Goal: Transaction & Acquisition: Purchase product/service

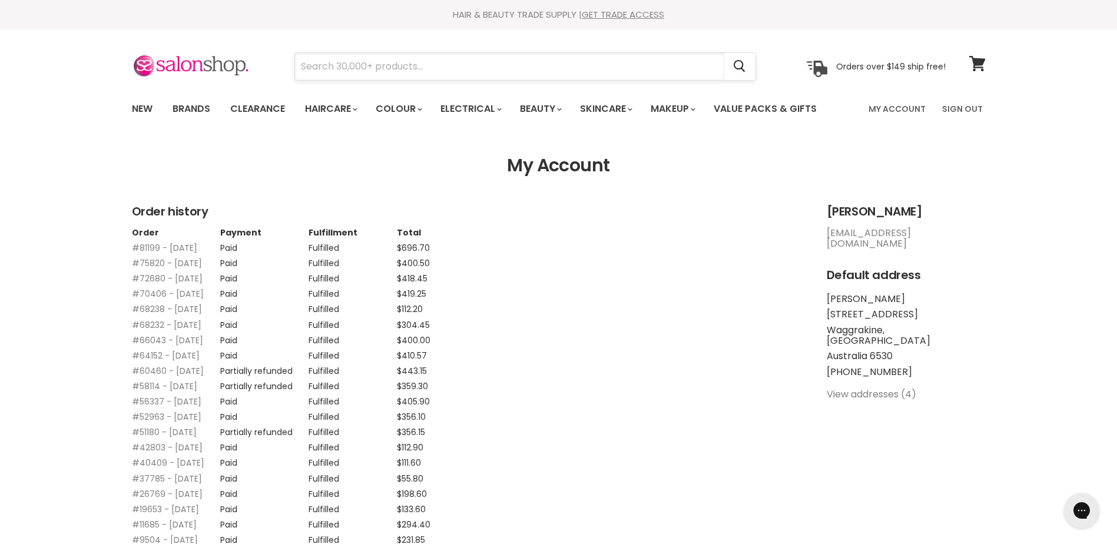
click at [386, 71] on input "Search" at bounding box center [509, 66] width 429 height 27
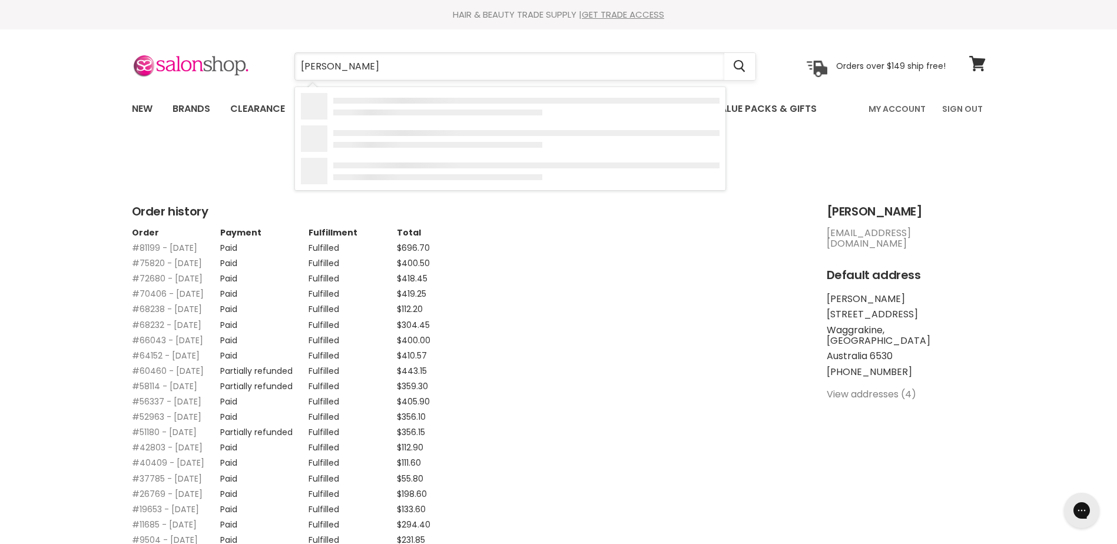
type input "bobby pins"
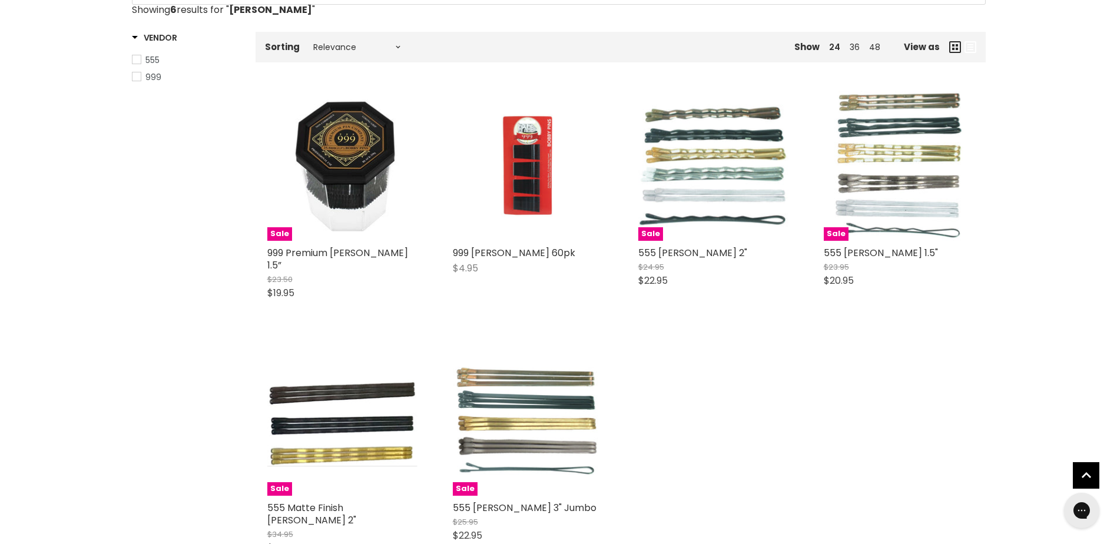
scroll to position [236, 0]
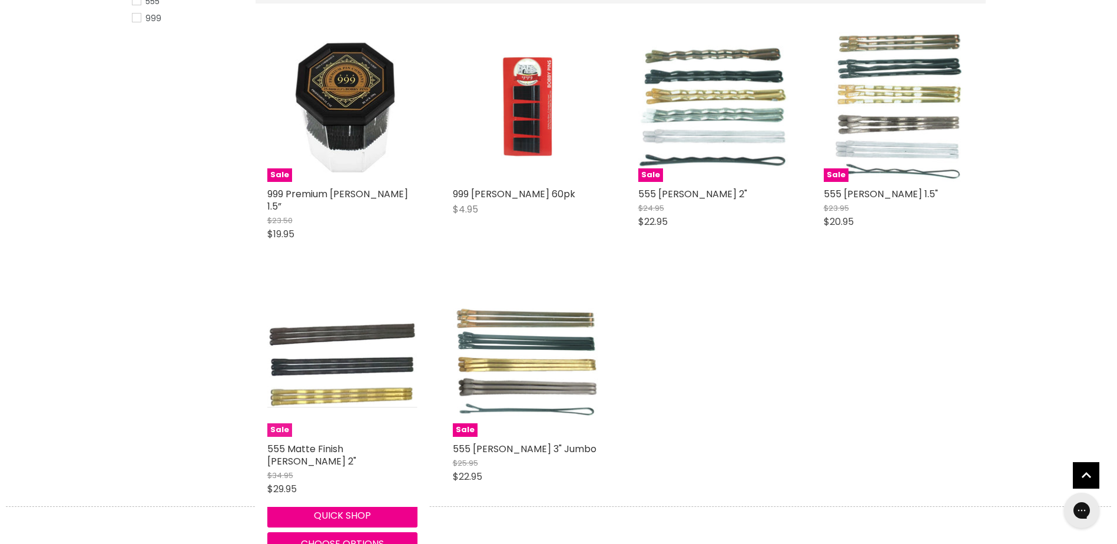
click at [332, 368] on img "Main content" at bounding box center [342, 361] width 150 height 91
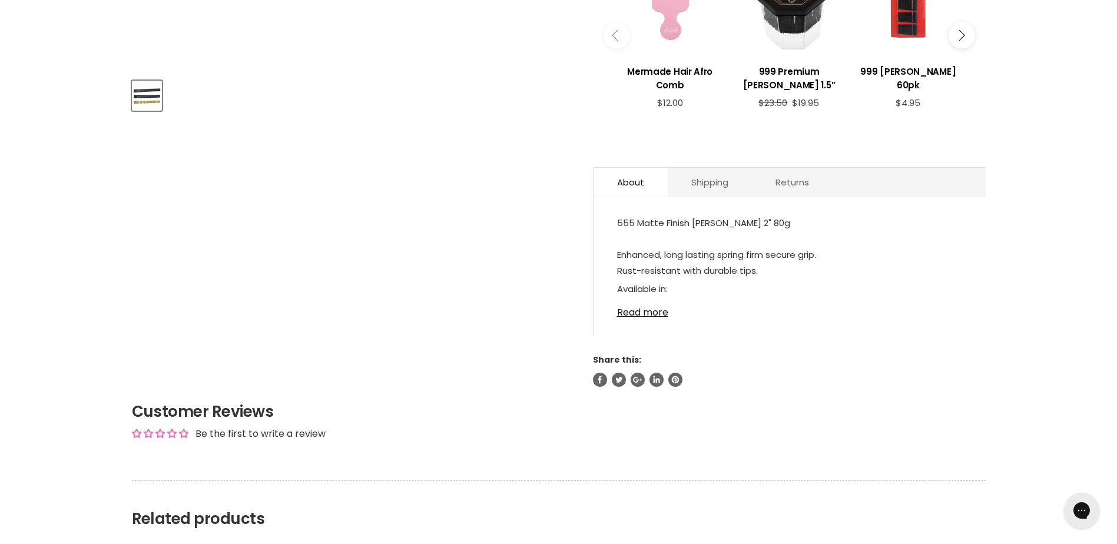
scroll to position [530, 0]
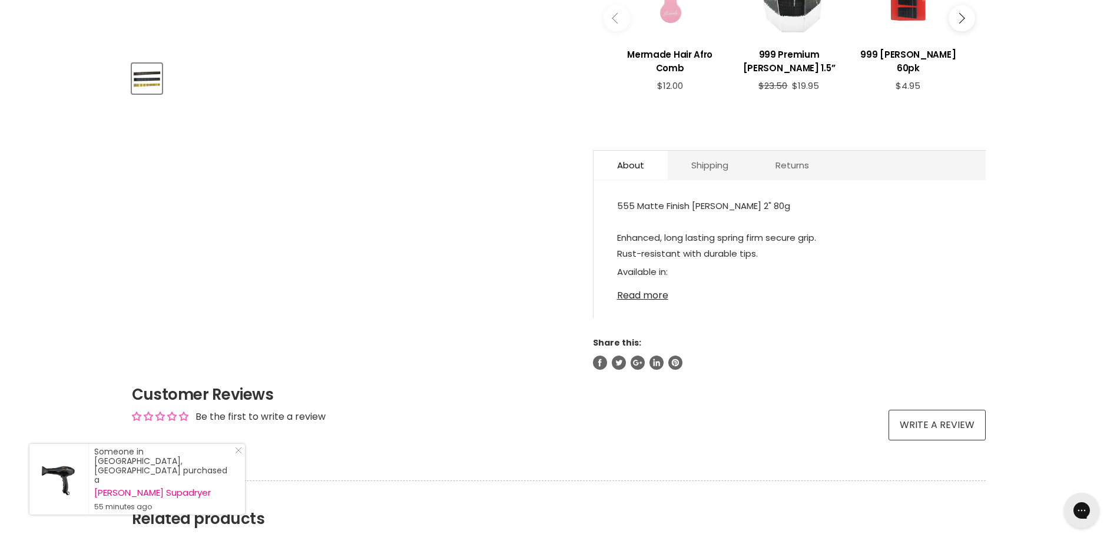
click at [649, 301] on link "Read more" at bounding box center [789, 292] width 345 height 18
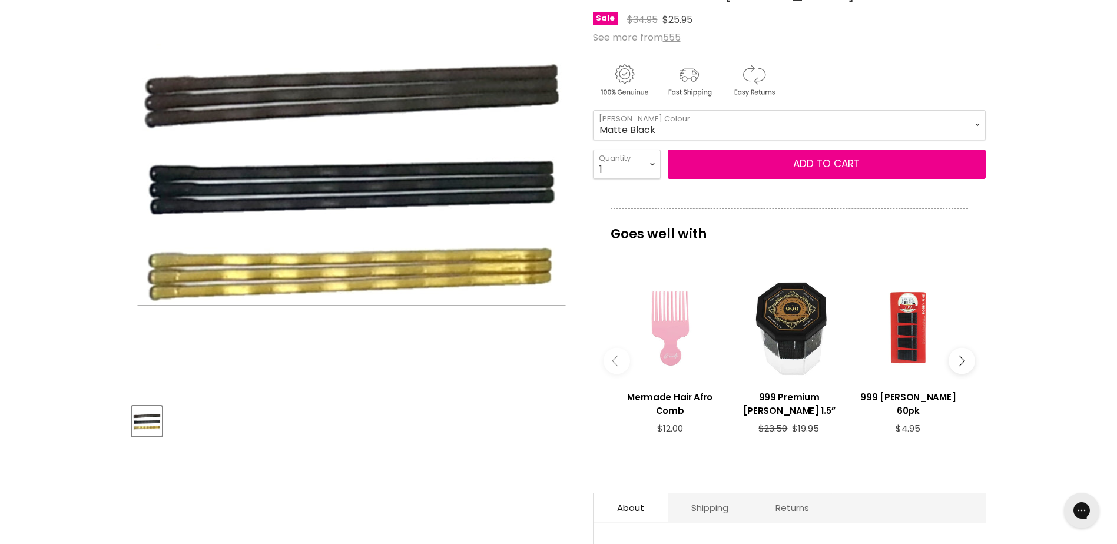
scroll to position [118, 0]
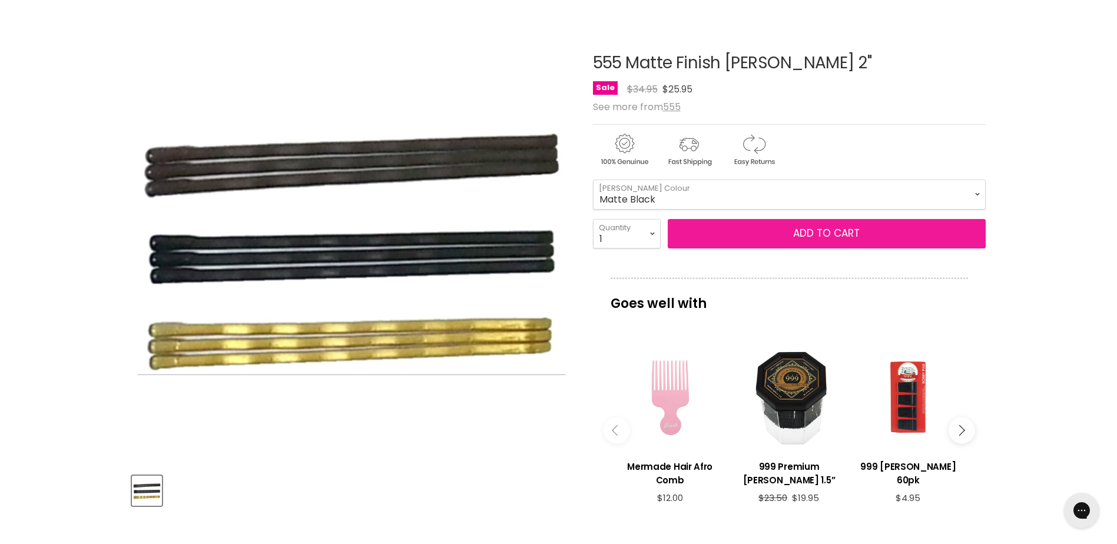
click at [876, 248] on button "Add to cart" at bounding box center [827, 233] width 318 height 29
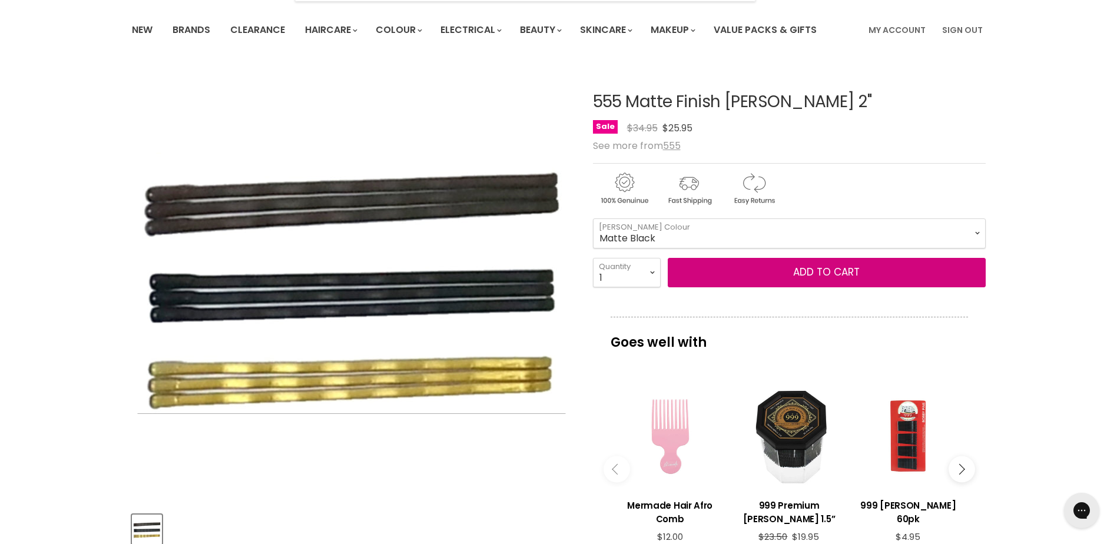
scroll to position [0, 0]
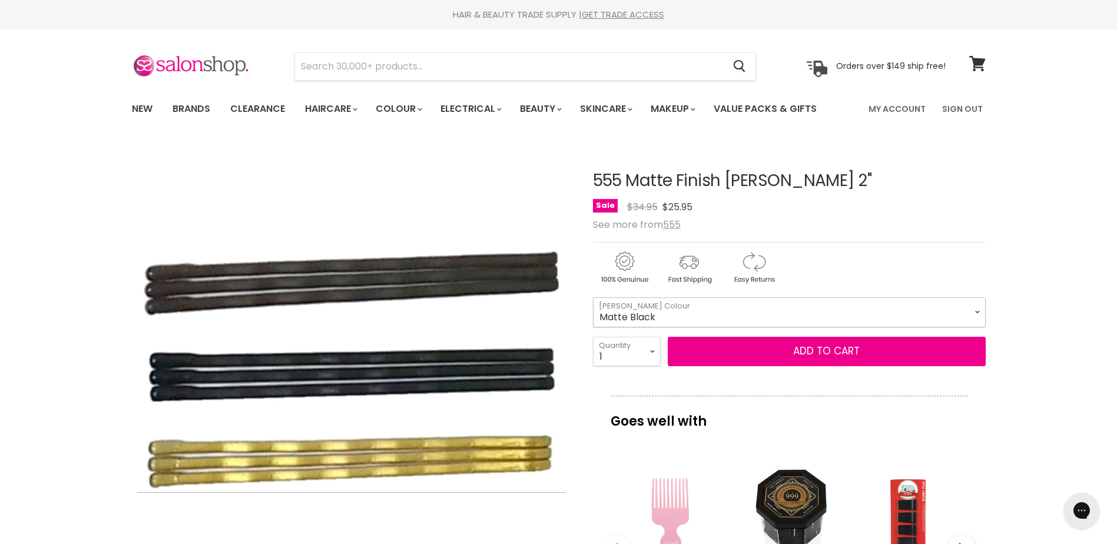
click at [976, 327] on select "Matte Black Matte Brown Matte Gold" at bounding box center [789, 311] width 393 height 29
click at [593, 323] on select "Matte Black Matte Brown Matte Gold" at bounding box center [789, 311] width 393 height 29
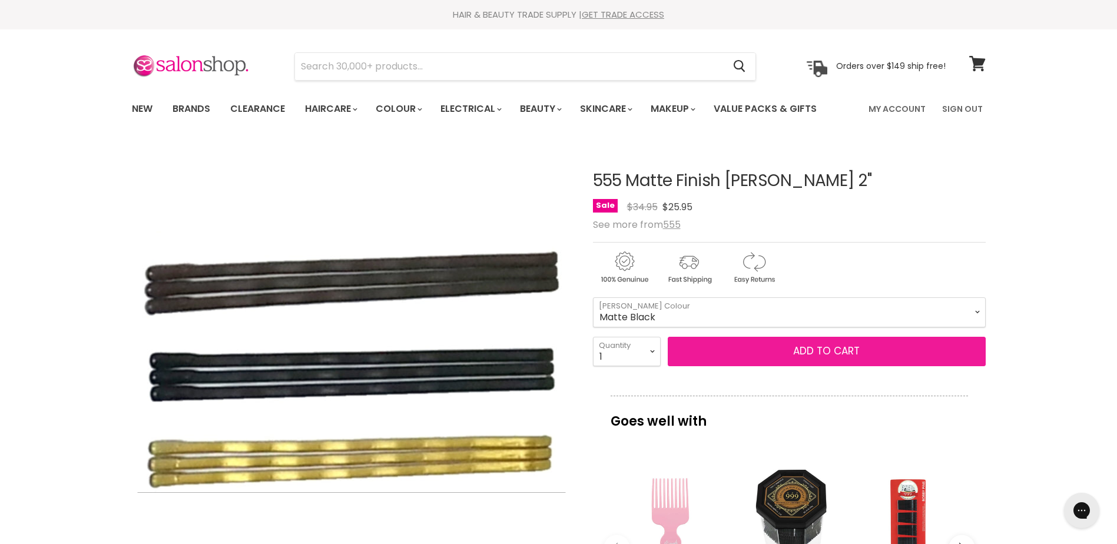
click at [838, 358] on span "Add to cart" at bounding box center [826, 351] width 67 height 14
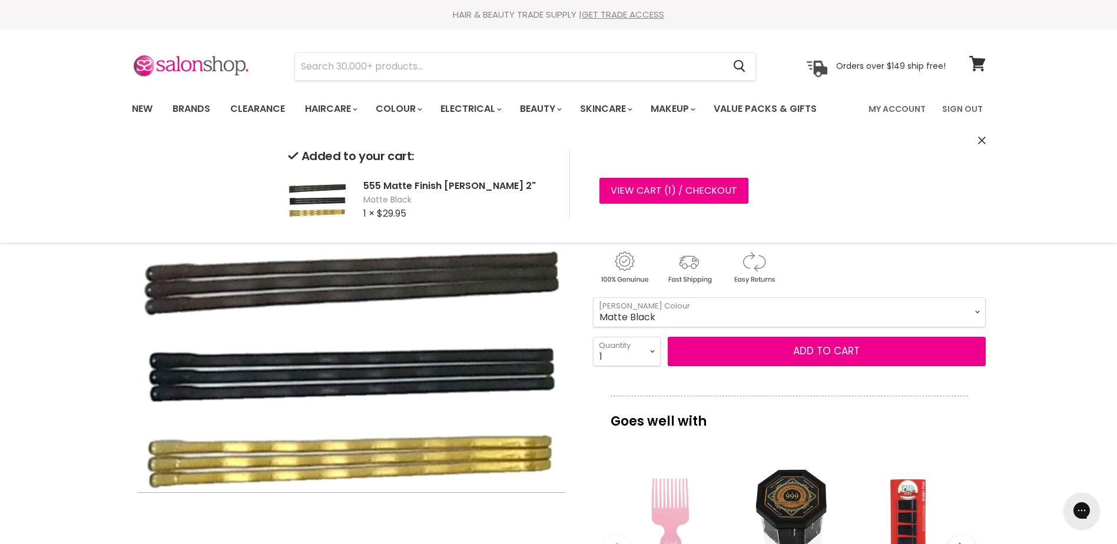
click at [980, 327] on select "Matte Black Matte Brown Matte Gold" at bounding box center [789, 311] width 393 height 29
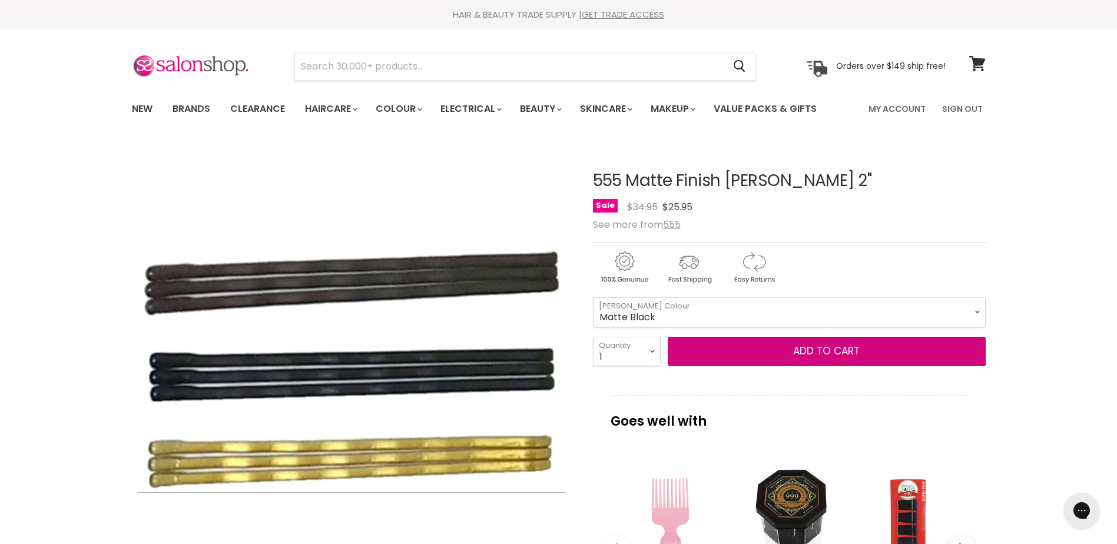
click at [593, 323] on select "Matte Black Matte Brown Matte Gold" at bounding box center [789, 311] width 393 height 29
select select "Matte Brown"
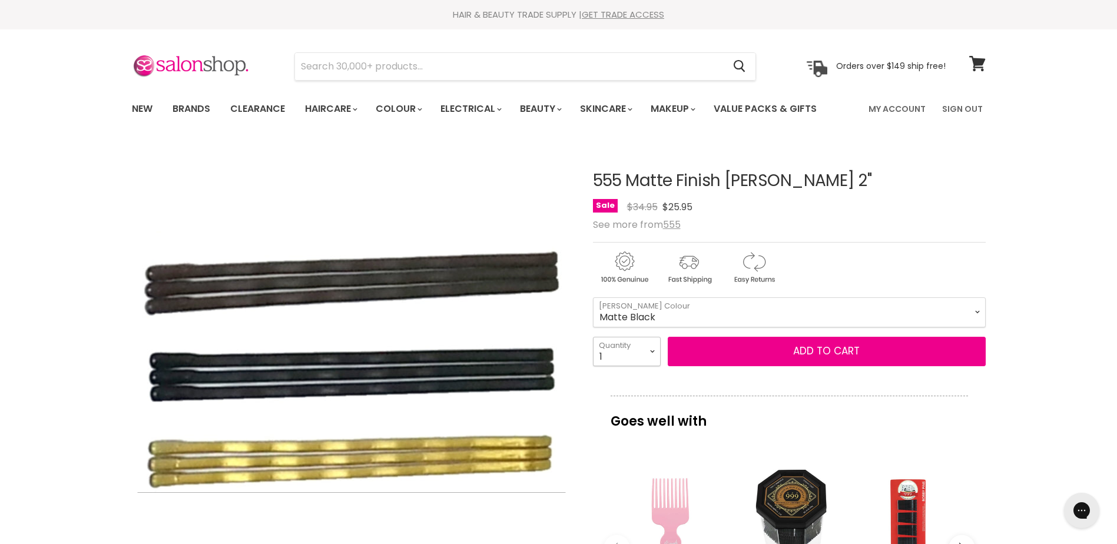
click at [655, 366] on select "1 2 3 4 5 6 7 8 9 10+" at bounding box center [627, 351] width 68 height 29
select select "2"
click at [593, 362] on select "1 2 3 4 5 6 7 8 9 10+" at bounding box center [627, 351] width 68 height 29
type input "2"
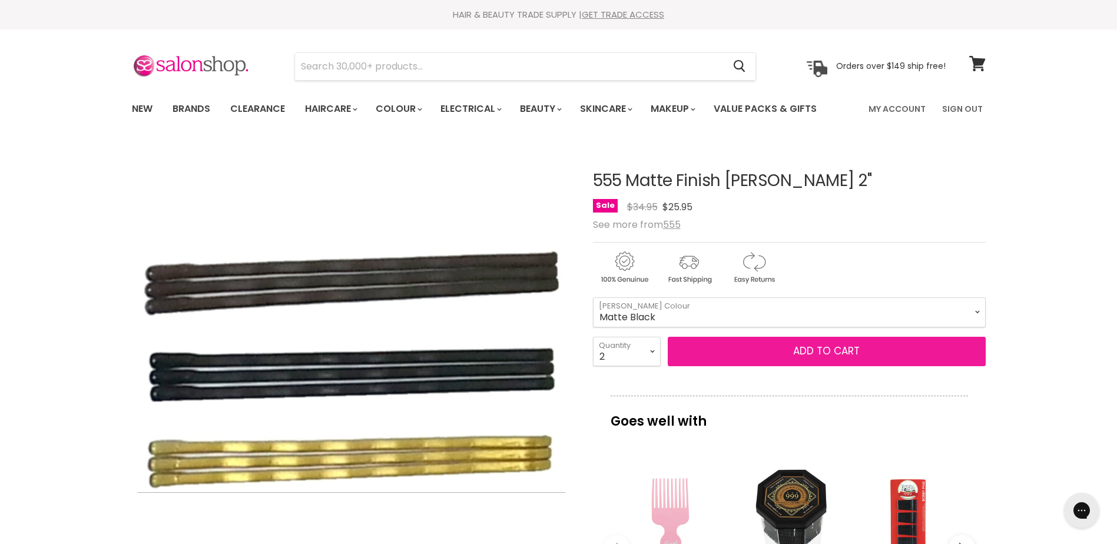
click at [845, 366] on button "Add to cart" at bounding box center [827, 351] width 318 height 29
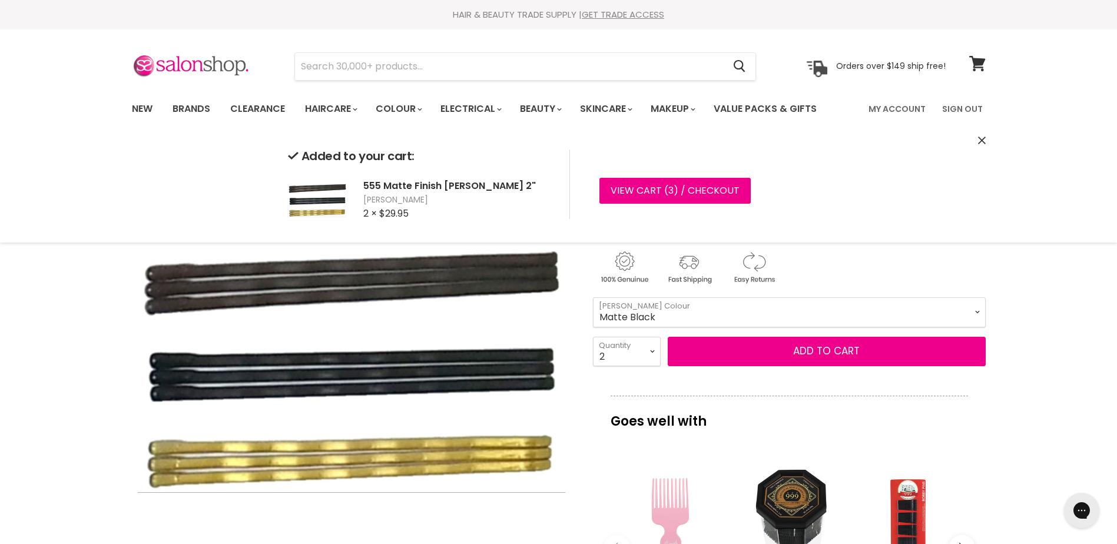
click at [983, 327] on select "Matte Black Matte Brown Matte Gold" at bounding box center [789, 311] width 393 height 29
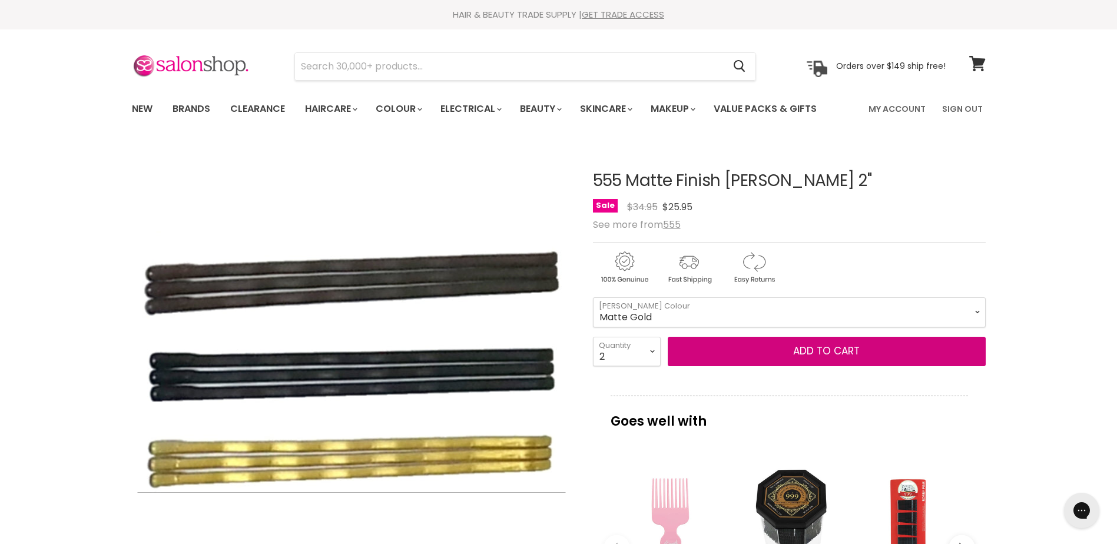
click at [593, 323] on select "Matte Black Matte Brown Matte Gold" at bounding box center [789, 311] width 393 height 29
select select "Matte Gold"
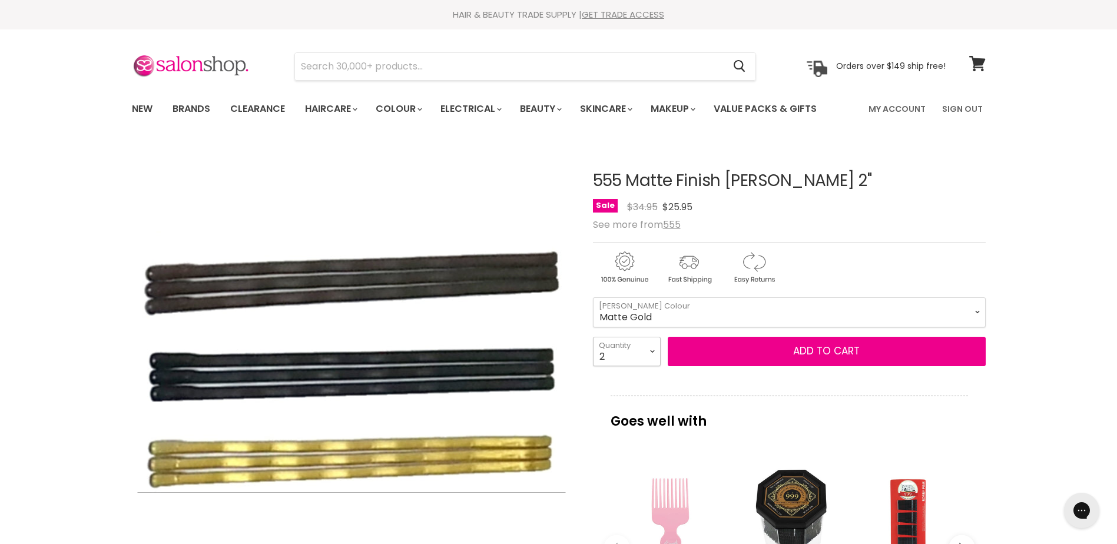
click at [651, 366] on select "1 2 3 4 5 6 7 8 9 10+" at bounding box center [627, 351] width 68 height 29
select select "1"
click at [593, 362] on select "1 2 3 4 5 6 7 8 9 10+" at bounding box center [627, 351] width 68 height 29
type input "1"
click at [652, 366] on select "1 2 3 4 5 6 7 8 9 10+" at bounding box center [627, 351] width 68 height 29
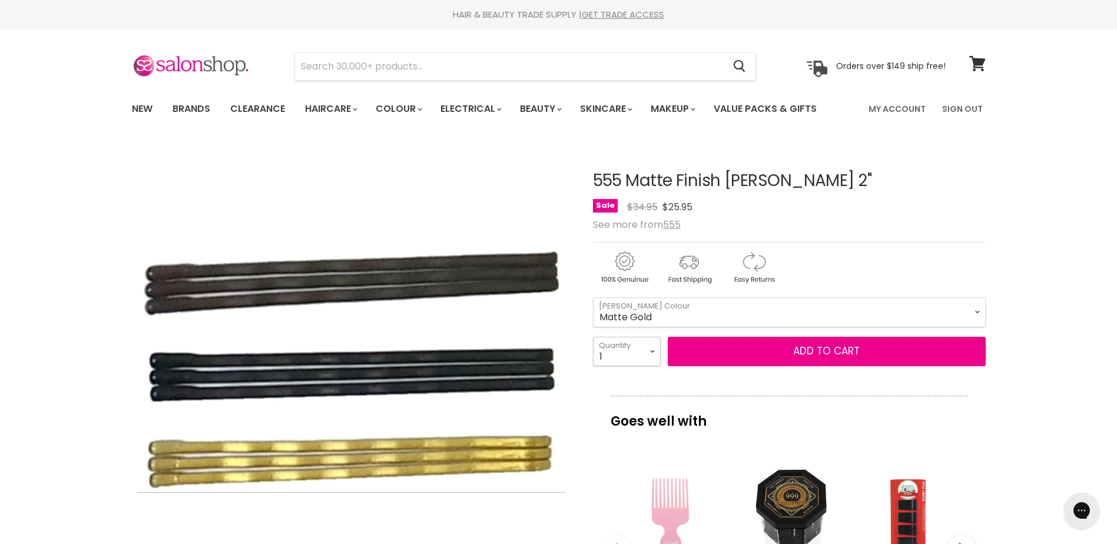
select select "2"
click at [593, 362] on select "1 2 3 4 5 6 7 8 9 10+" at bounding box center [627, 351] width 68 height 29
type input "2"
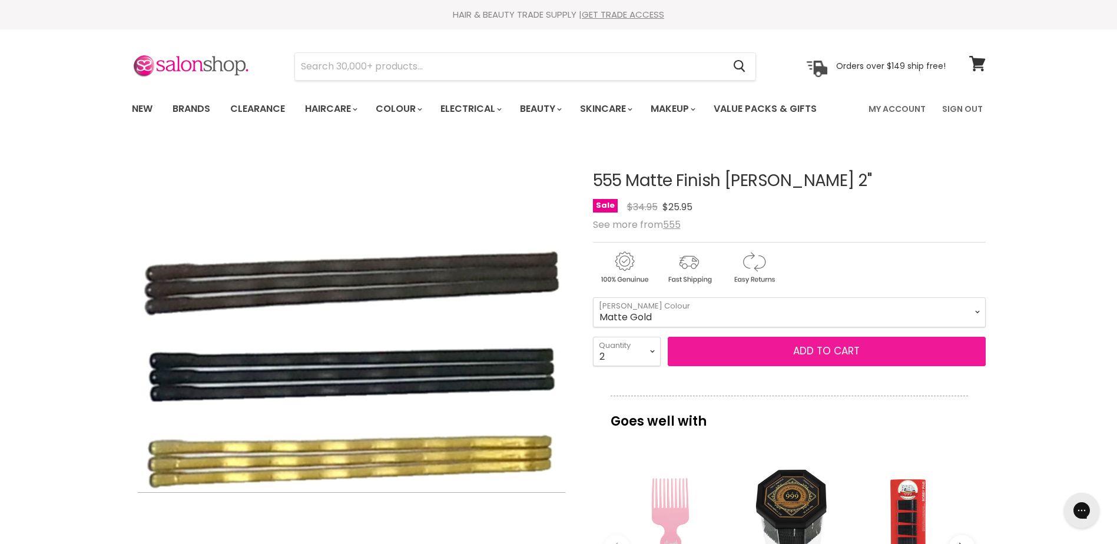
click at [837, 366] on button "Add to cart" at bounding box center [827, 351] width 318 height 29
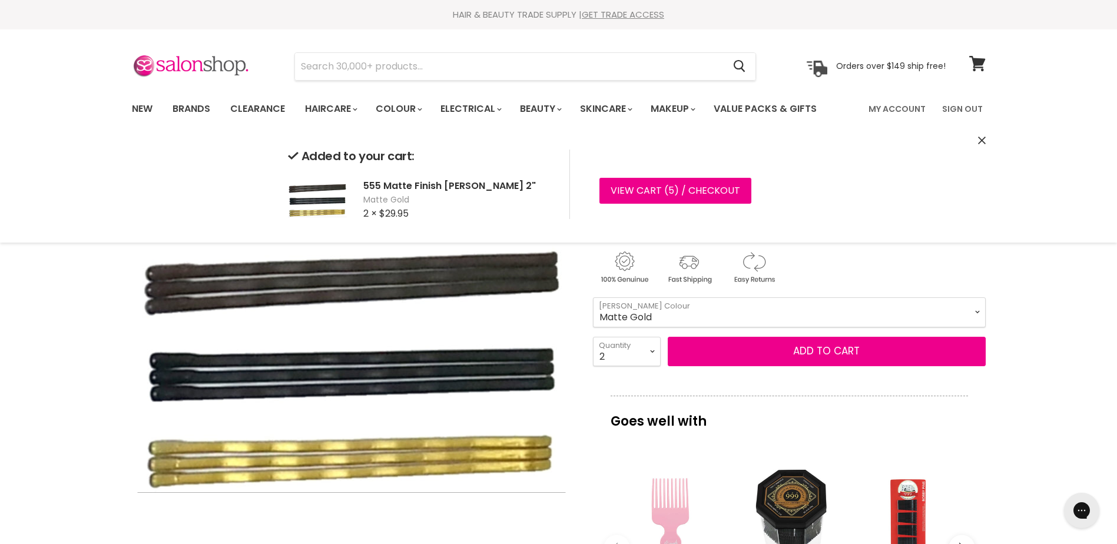
click at [976, 327] on select "Matte Black Matte Brown Matte Gold" at bounding box center [789, 311] width 393 height 29
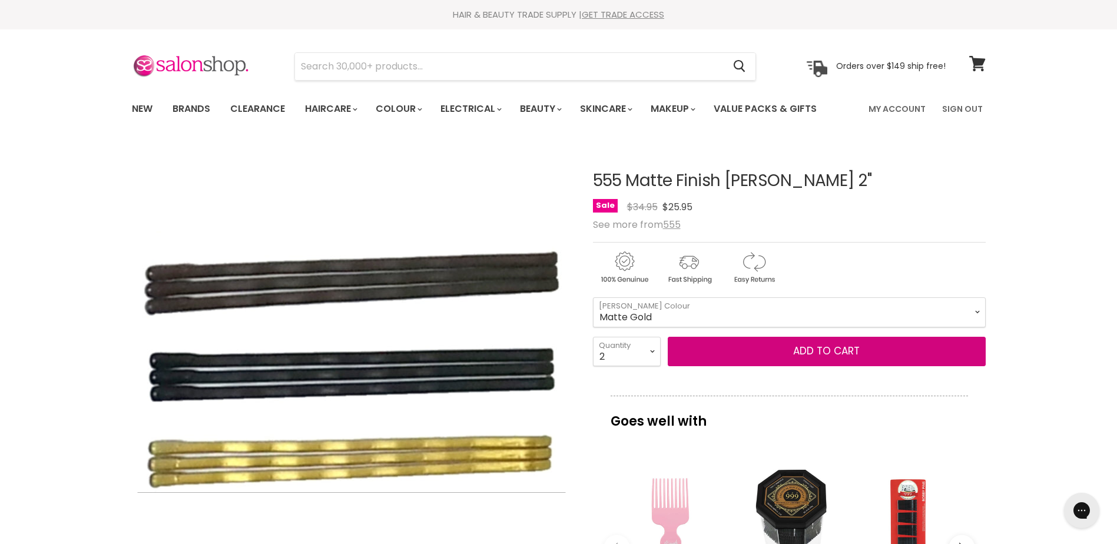
click at [593, 323] on select "Matte Black Matte Brown Matte Gold" at bounding box center [789, 311] width 393 height 29
select select "Matte Brown"
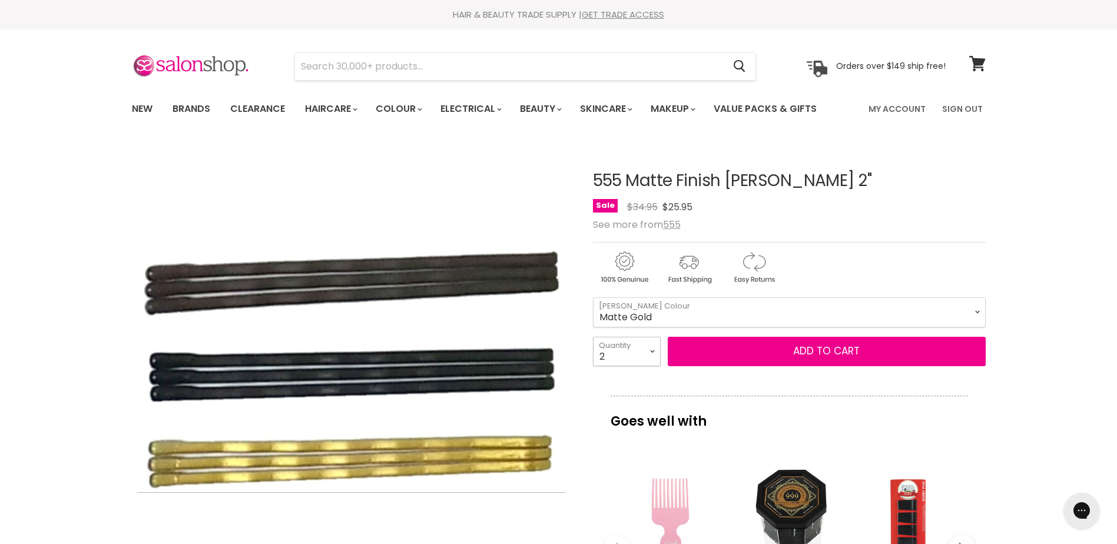
click at [654, 366] on select "1 2 3 4 5 6 7 8 9 10+" at bounding box center [627, 351] width 68 height 29
click at [973, 61] on icon at bounding box center [977, 63] width 16 height 15
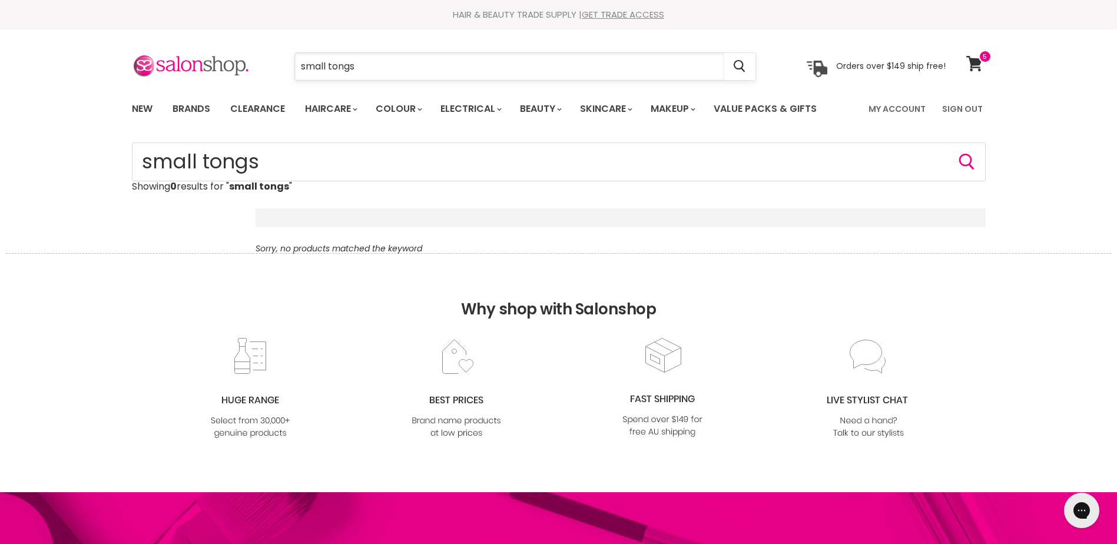
click at [326, 66] on input "small tongs" at bounding box center [509, 66] width 429 height 27
type input "tongs"
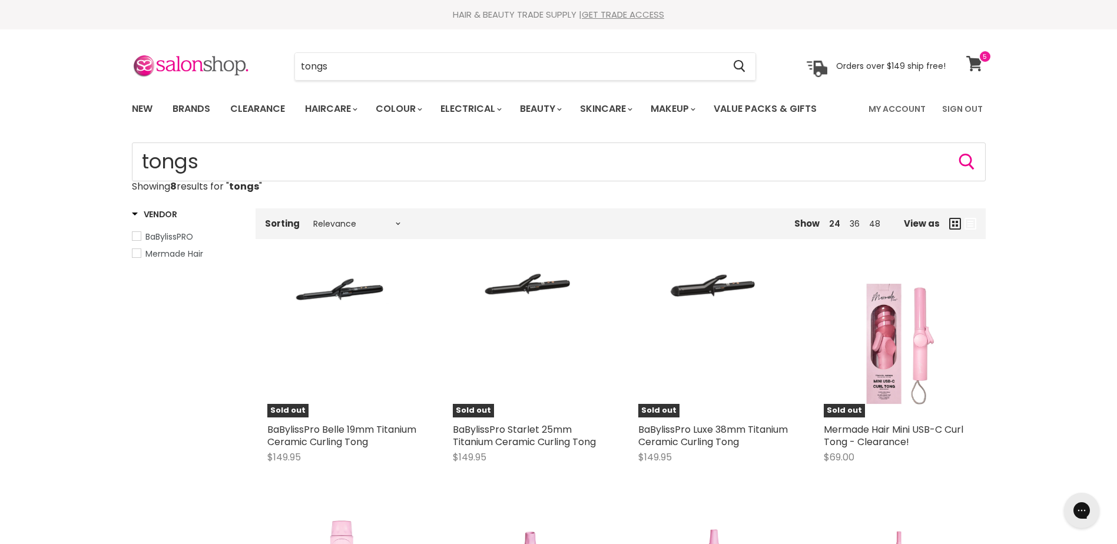
click at [970, 67] on icon at bounding box center [974, 63] width 16 height 15
